Goal: Task Accomplishment & Management: Manage account settings

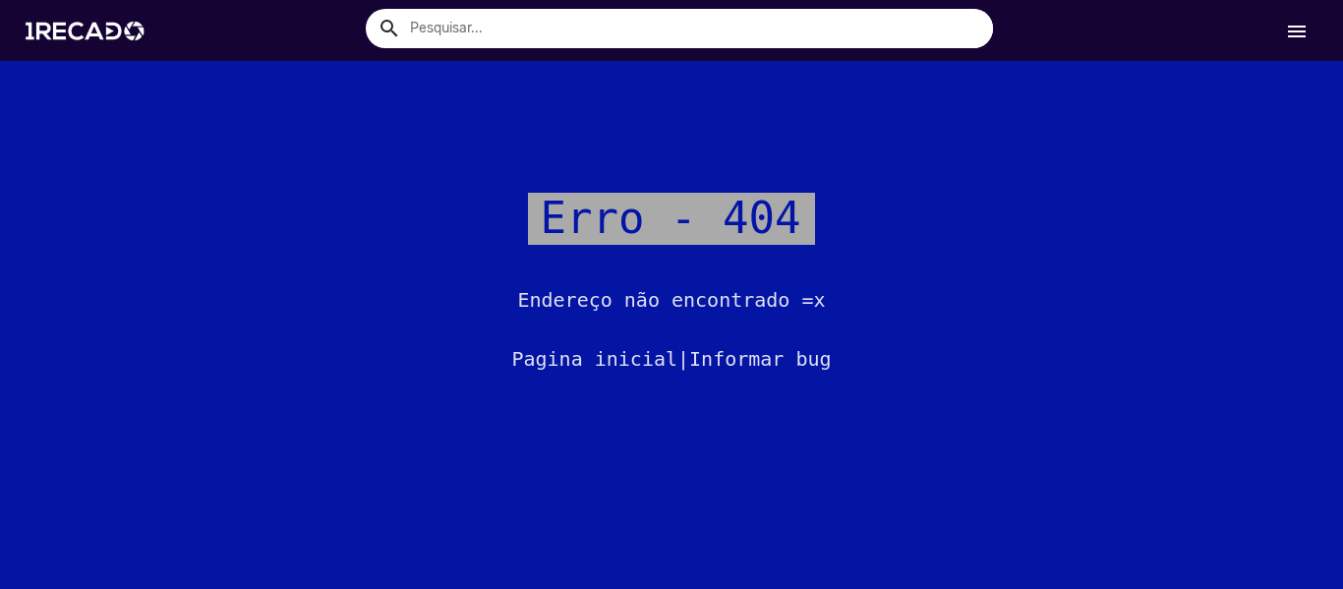
click at [1298, 29] on mat-icon "menu" at bounding box center [1297, 32] width 24 height 24
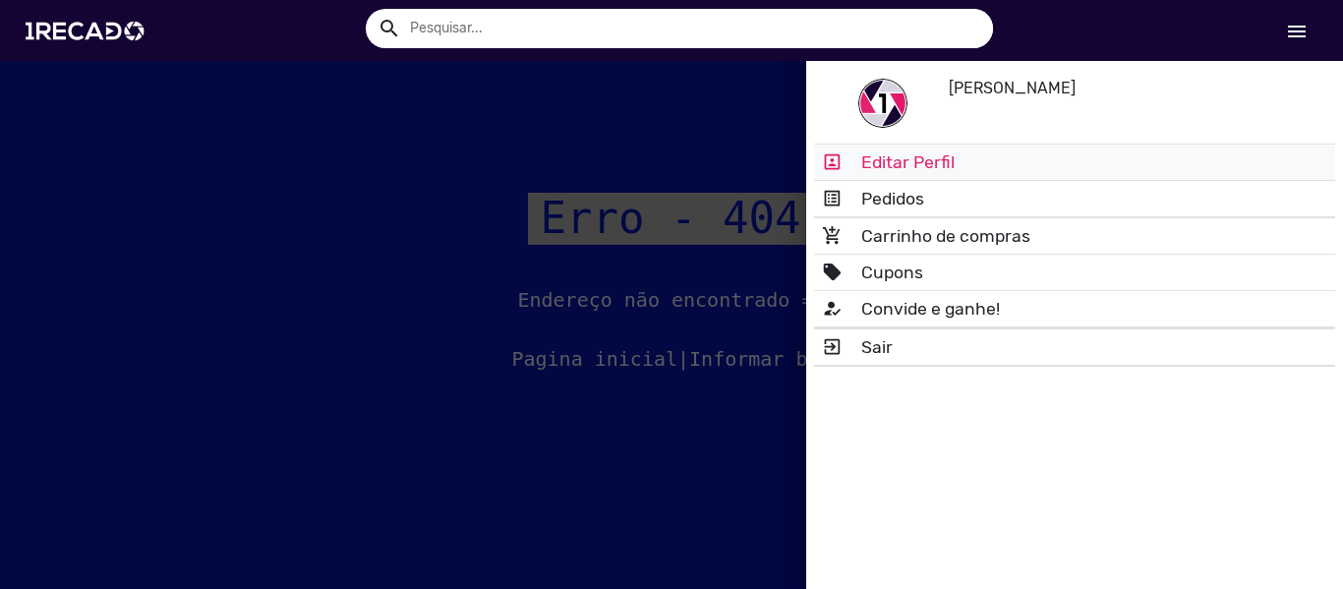
click at [933, 164] on link "portrait Editar Perfil" at bounding box center [1074, 162] width 521 height 35
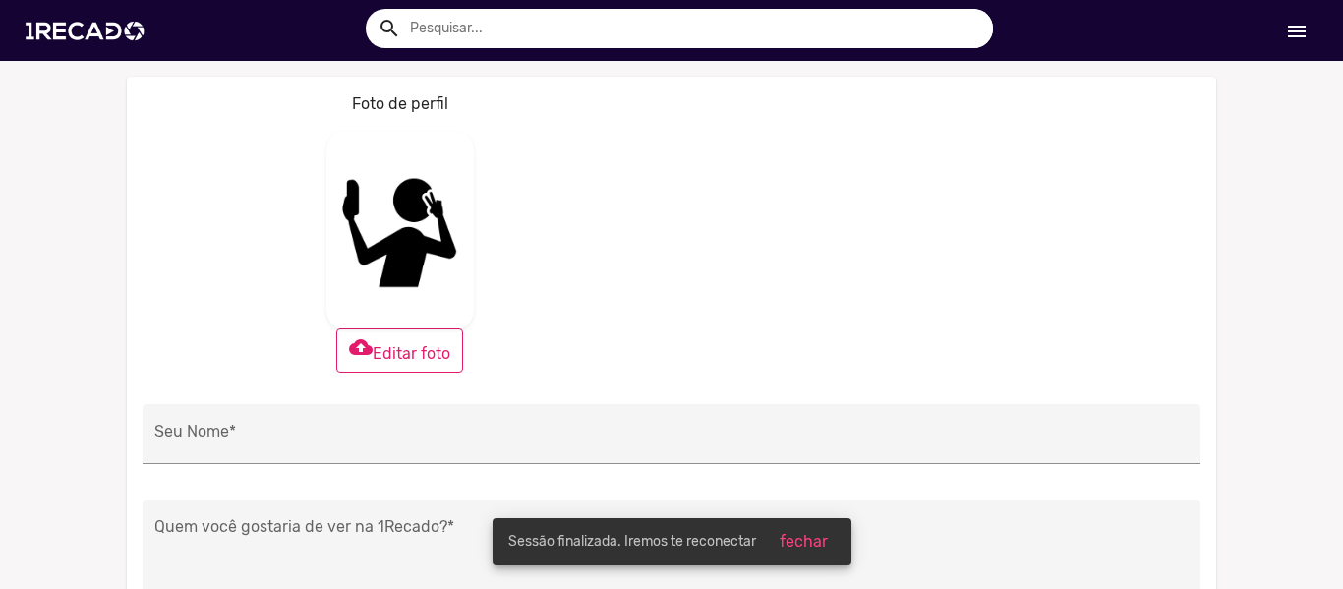
type input "[PERSON_NAME]"
type textarea "Neymar"
type input "[URL][DOMAIN_NAME]"
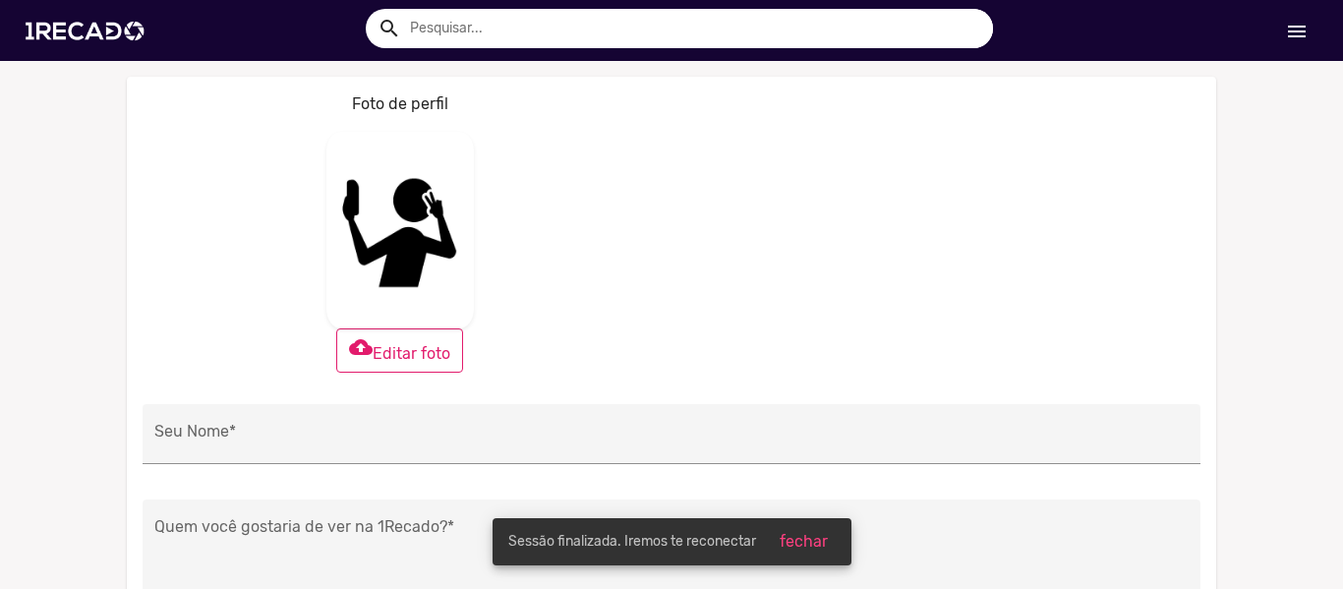
type input "[URL][DOMAIN_NAME]"
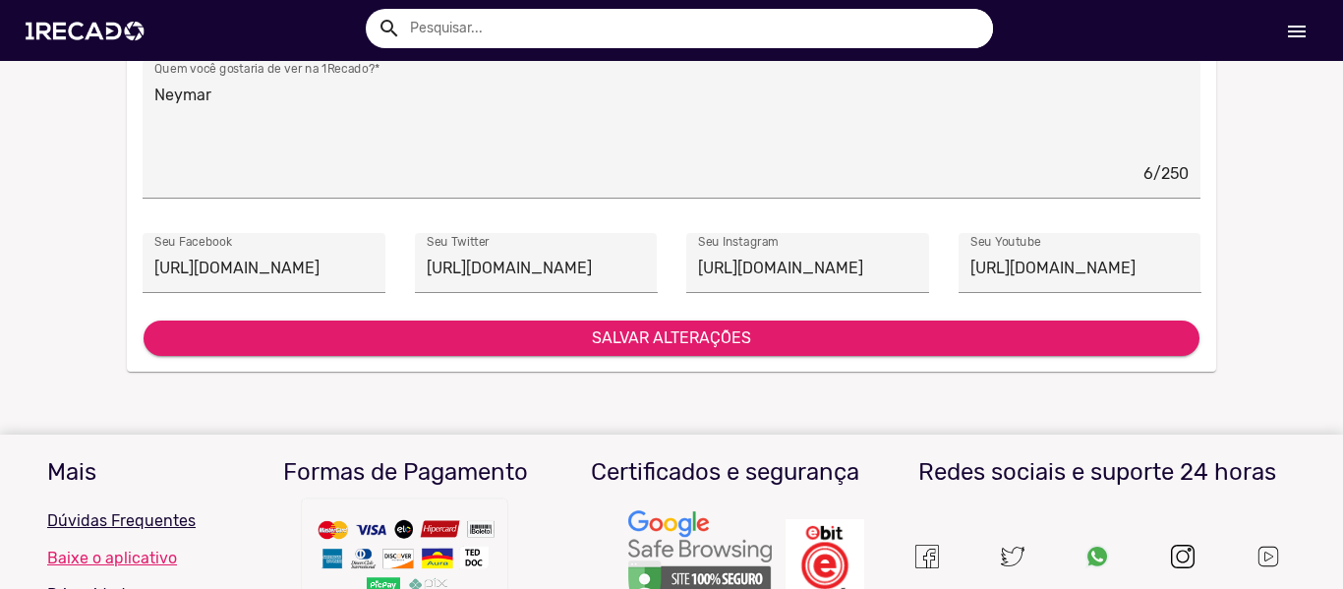
scroll to position [393, 0]
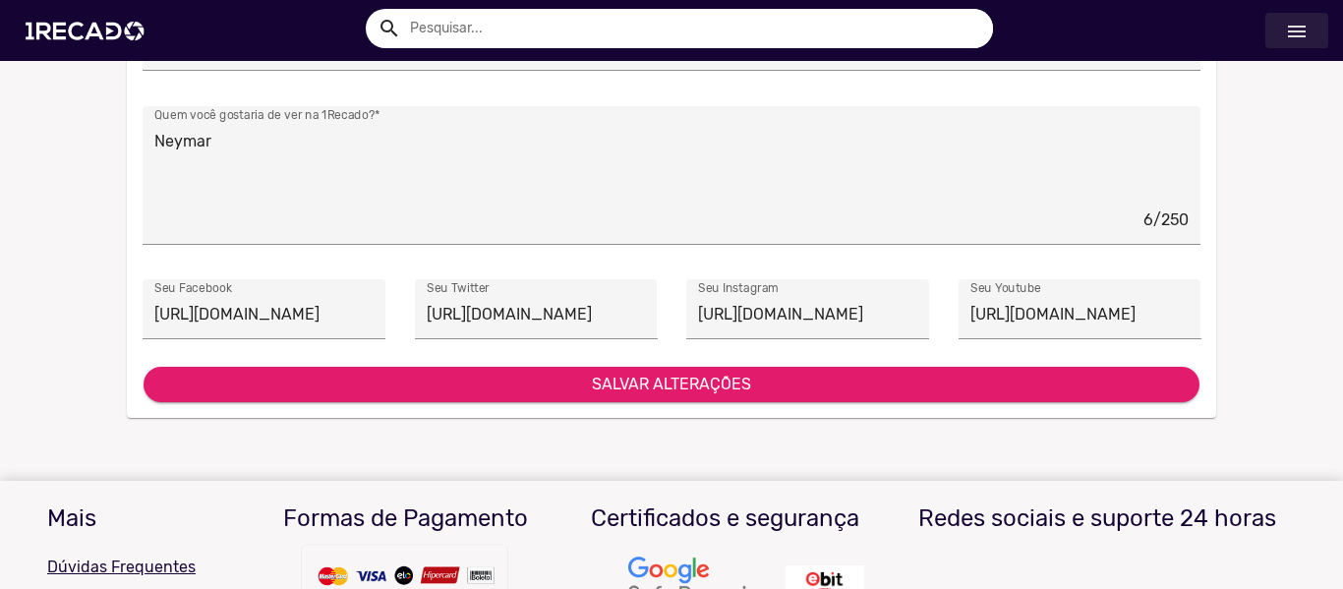
click at [1316, 40] on link "menu" at bounding box center [1297, 30] width 63 height 35
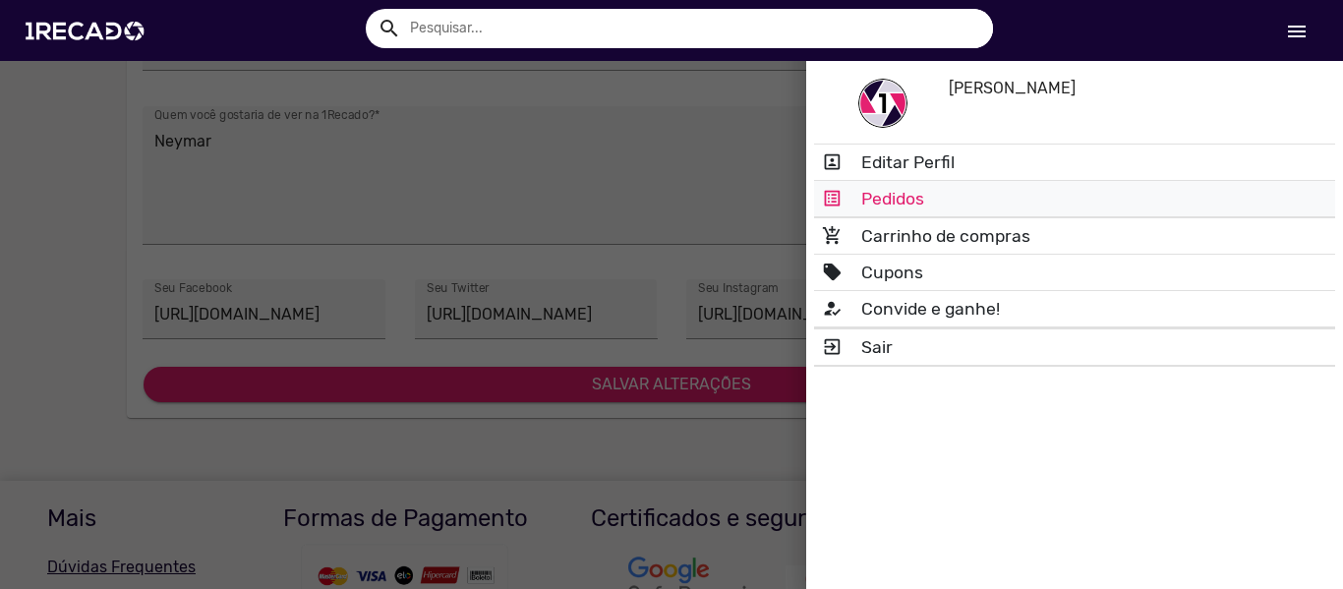
click at [915, 206] on link "list_alt Pedidos" at bounding box center [1074, 198] width 521 height 35
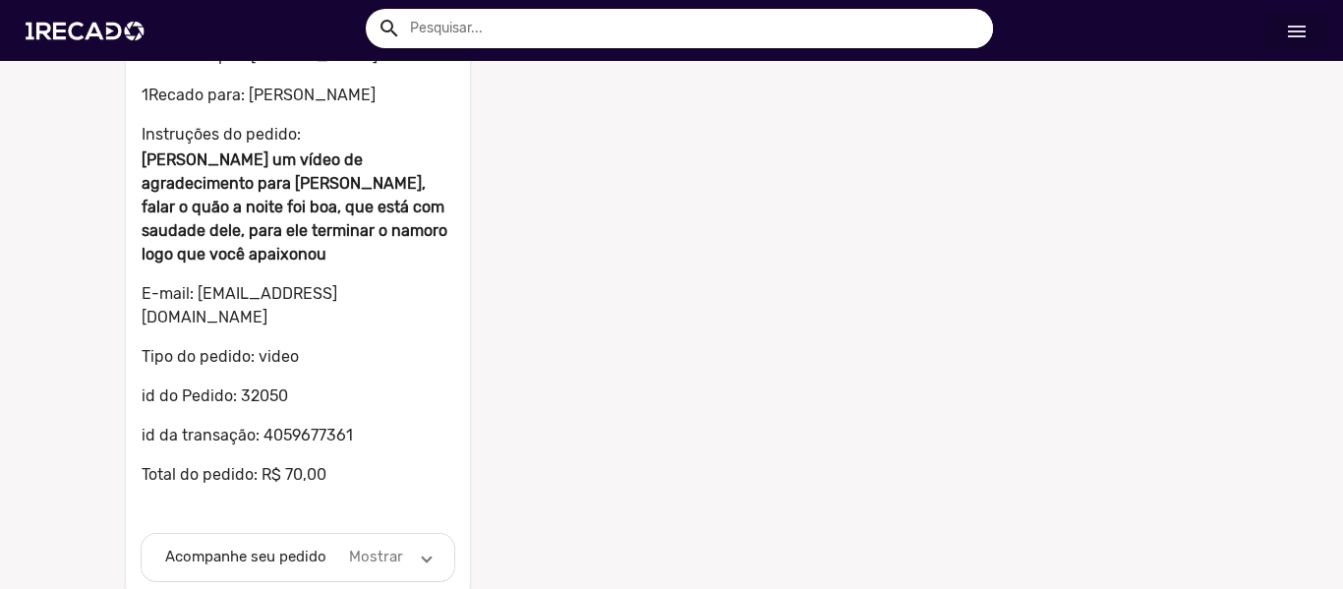
click at [361, 545] on mat-expansion-panel-header "Acompanhe seu pedido Mostrar" at bounding box center [298, 557] width 313 height 47
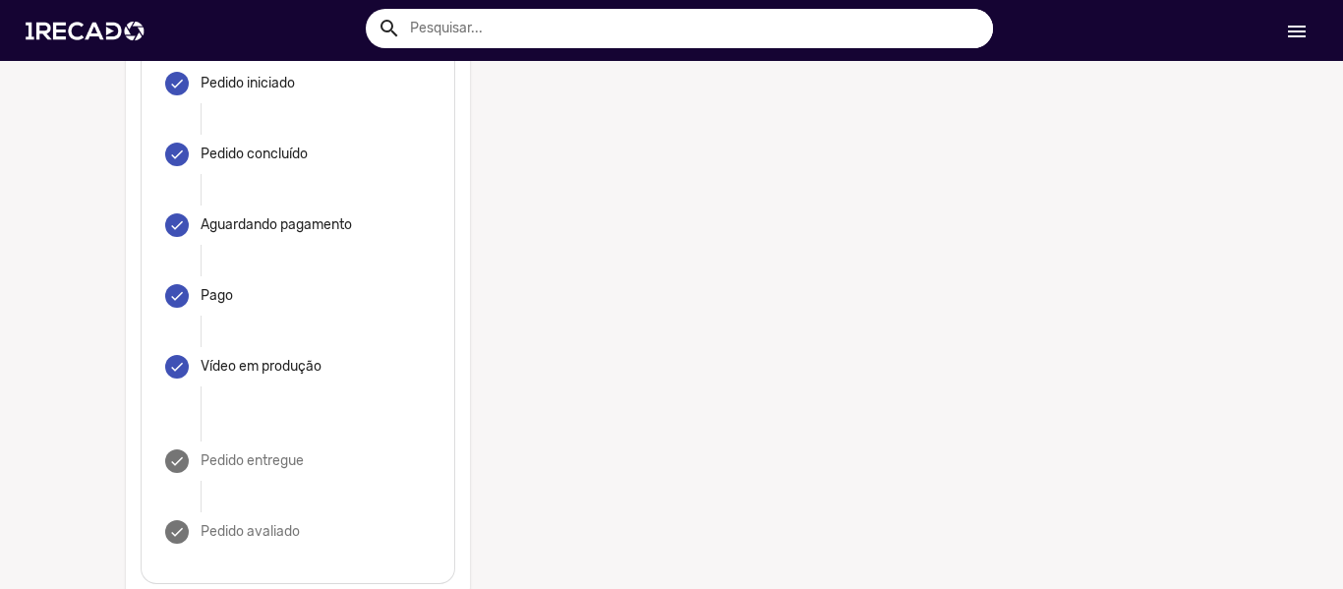
scroll to position [784, 0]
